Goal: Task Accomplishment & Management: Complete application form

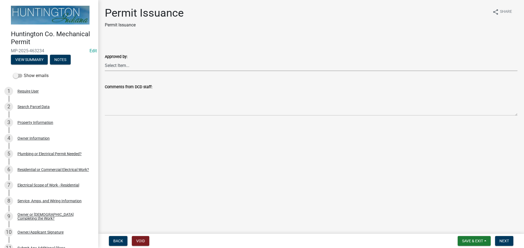
click at [112, 64] on select "Select Item... Kim Hostetler Greg Ricker Jessica Beal Laci Langston" at bounding box center [311, 65] width 412 height 11
click at [105, 60] on select "Select Item... Kim Hostetler Greg Ricker Jessica Beal Laci Langston" at bounding box center [311, 65] width 412 height 11
select select "0ac14b4a-58a8-44ed-8576-6ffdb9d3932f"
click at [497, 239] on button "Next" at bounding box center [504, 241] width 18 height 10
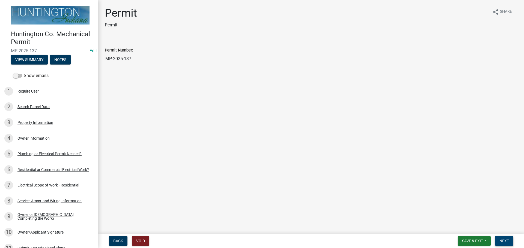
drag, startPoint x: 502, startPoint y: 246, endPoint x: 502, endPoint y: 243, distance: 3.6
click at [502, 246] on nav "Back Void Save & Exit Save Save & Exit Next" at bounding box center [310, 241] width 425 height 14
click at [502, 237] on button "Next" at bounding box center [504, 241] width 18 height 10
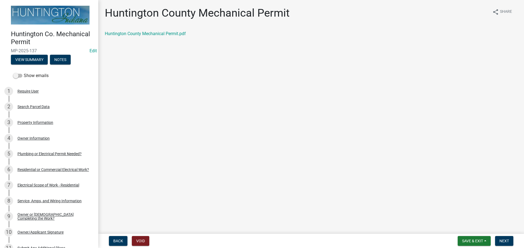
click at [160, 37] on div "Huntington County Mechanical Permit.pdf" at bounding box center [311, 34] width 412 height 7
click at [160, 34] on link "Huntington County Mechanical Permit.pdf" at bounding box center [145, 33] width 81 height 5
click at [505, 238] on button "Next" at bounding box center [504, 241] width 18 height 10
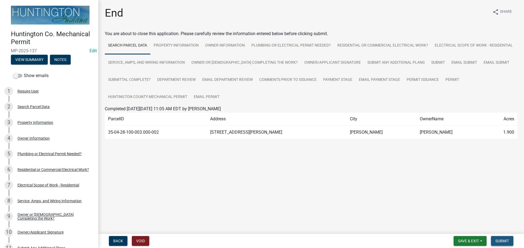
click at [510, 238] on button "Submit" at bounding box center [502, 241] width 22 height 10
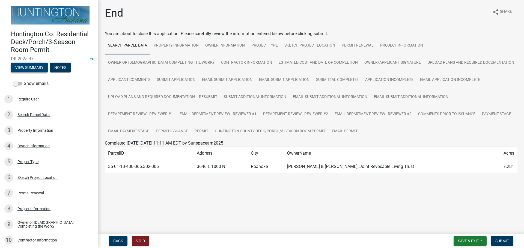
click at [17, 69] on button "View Summary" at bounding box center [29, 68] width 37 height 10
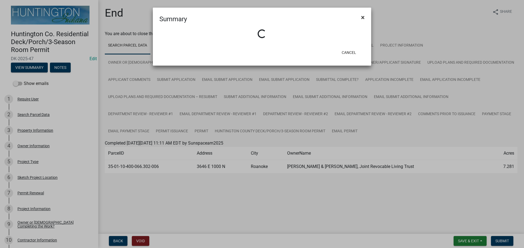
click at [363, 15] on span "×" at bounding box center [363, 18] width 4 height 8
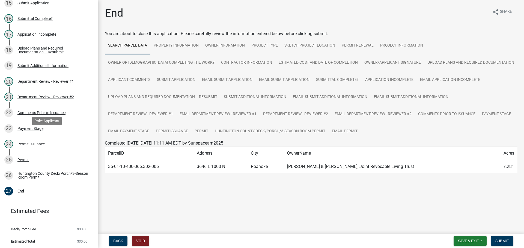
scroll to position [317, 0]
click at [26, 136] on link "24 Permit Issuance" at bounding box center [49, 144] width 98 height 16
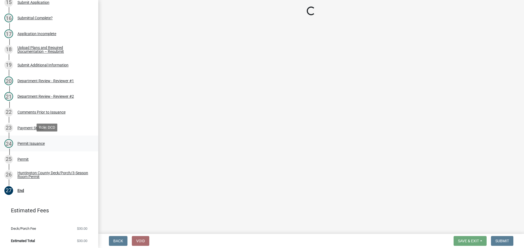
select select "296d3f95-9f9f-43f9-8b4f-1610bf03a06d"
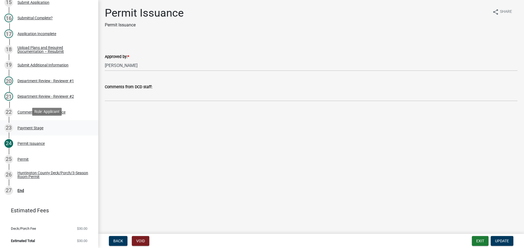
click at [26, 132] on link "23 Payment Stage" at bounding box center [49, 128] width 98 height 16
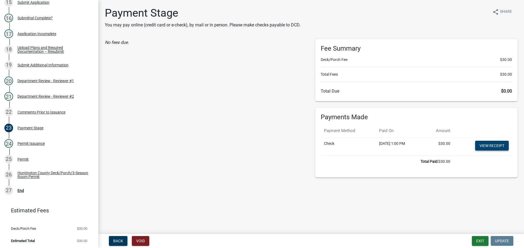
click at [484, 143] on link "View receipt" at bounding box center [492, 146] width 34 height 10
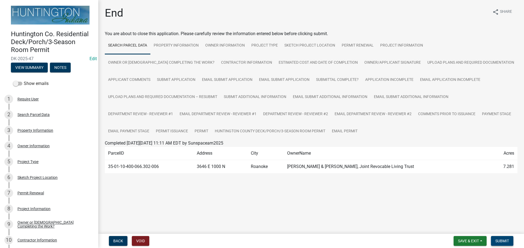
click at [498, 245] on button "Submit" at bounding box center [502, 241] width 22 height 10
